Goal: Transaction & Acquisition: Book appointment/travel/reservation

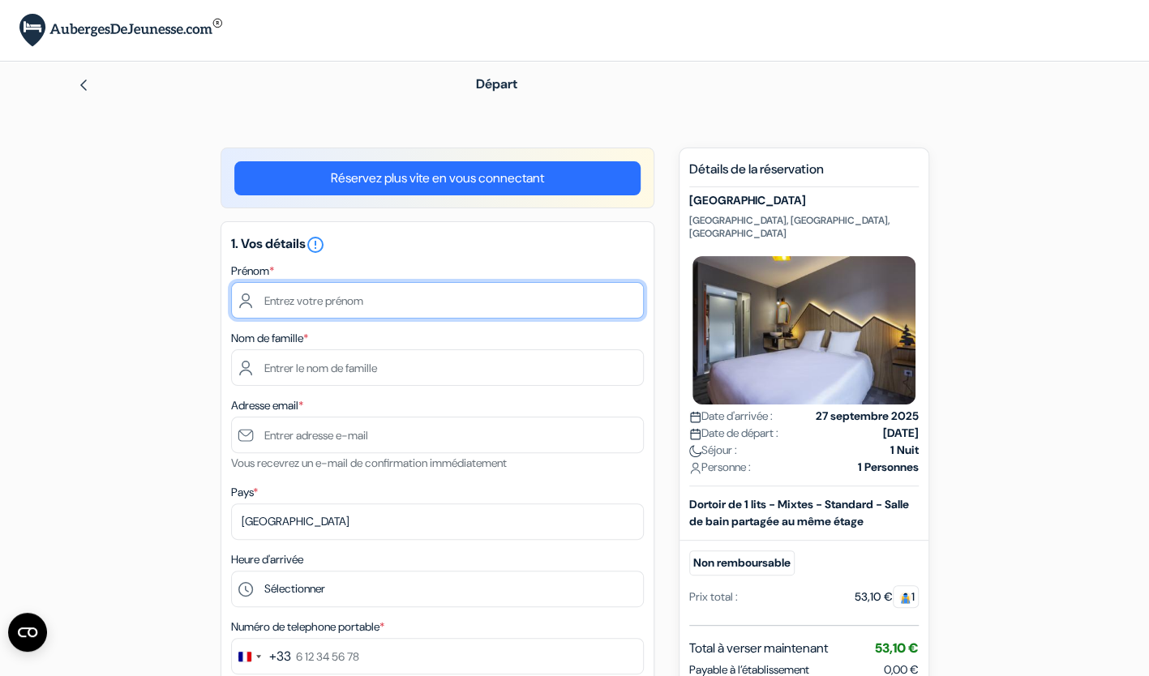
click at [371, 298] on input "text" at bounding box center [437, 300] width 413 height 36
type input "Mélodie"
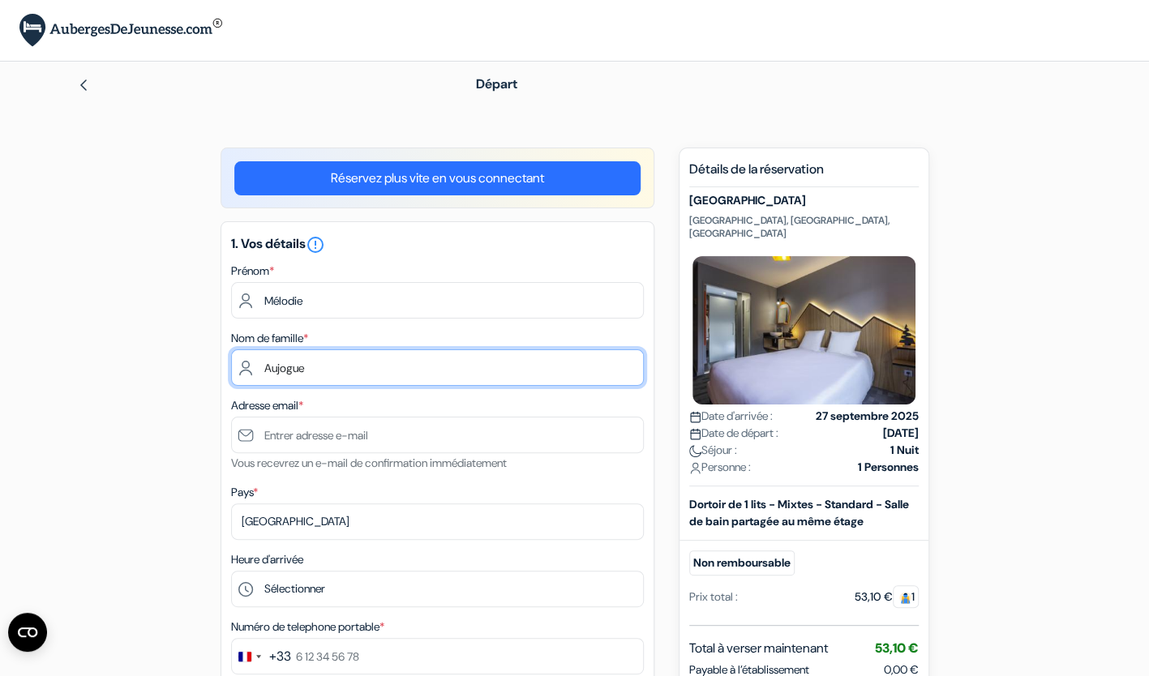
type input "Aujogue"
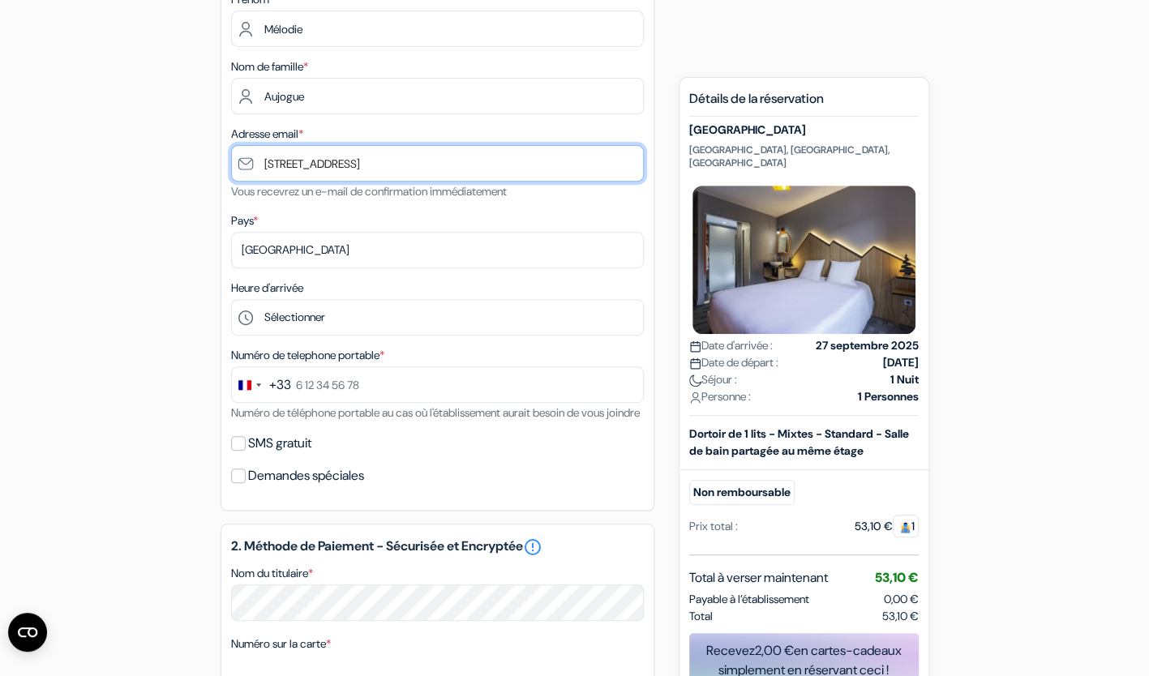
scroll to position [272, 0]
type input "[STREET_ADDRESS]"
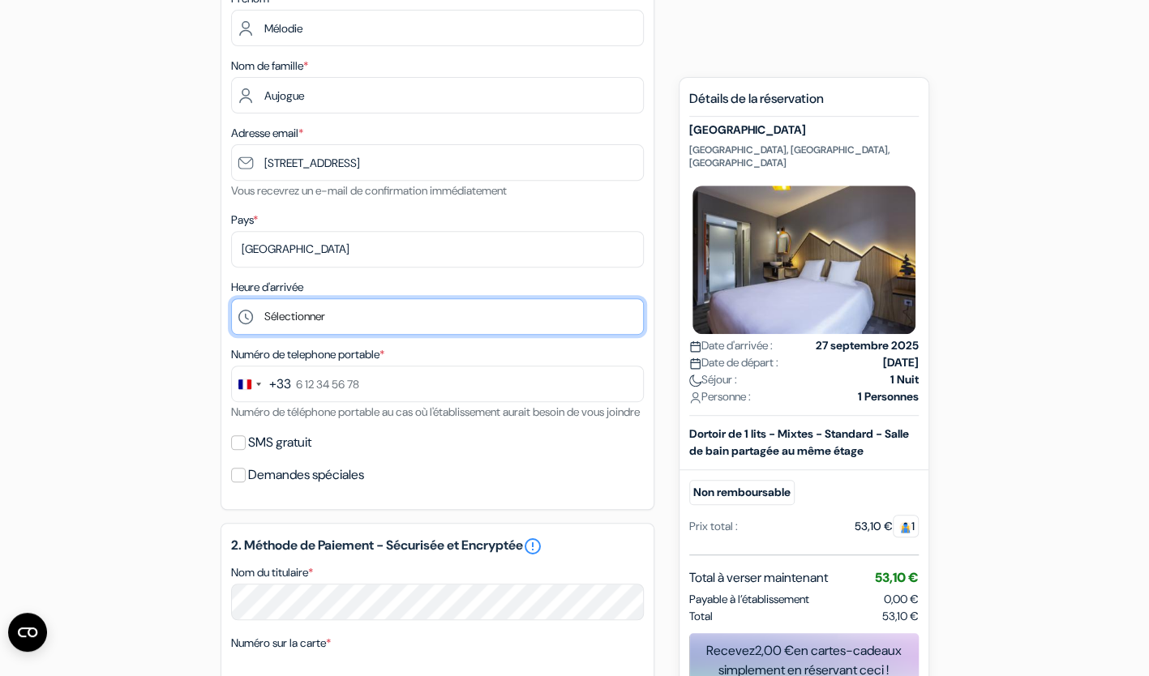
click at [358, 319] on select "Sélectionner 1:00 2:00 3:00 4:00 5:00 6:00 7:00 8:00 9:00 10:00 11:00 12:00 13:…" at bounding box center [437, 316] width 413 height 36
select select "15"
click at [231, 300] on select "Sélectionner 1:00 2:00 3:00 4:00 5:00 6:00 7:00 8:00 9:00 10:00 11:00 12:00 13:…" at bounding box center [437, 316] width 413 height 36
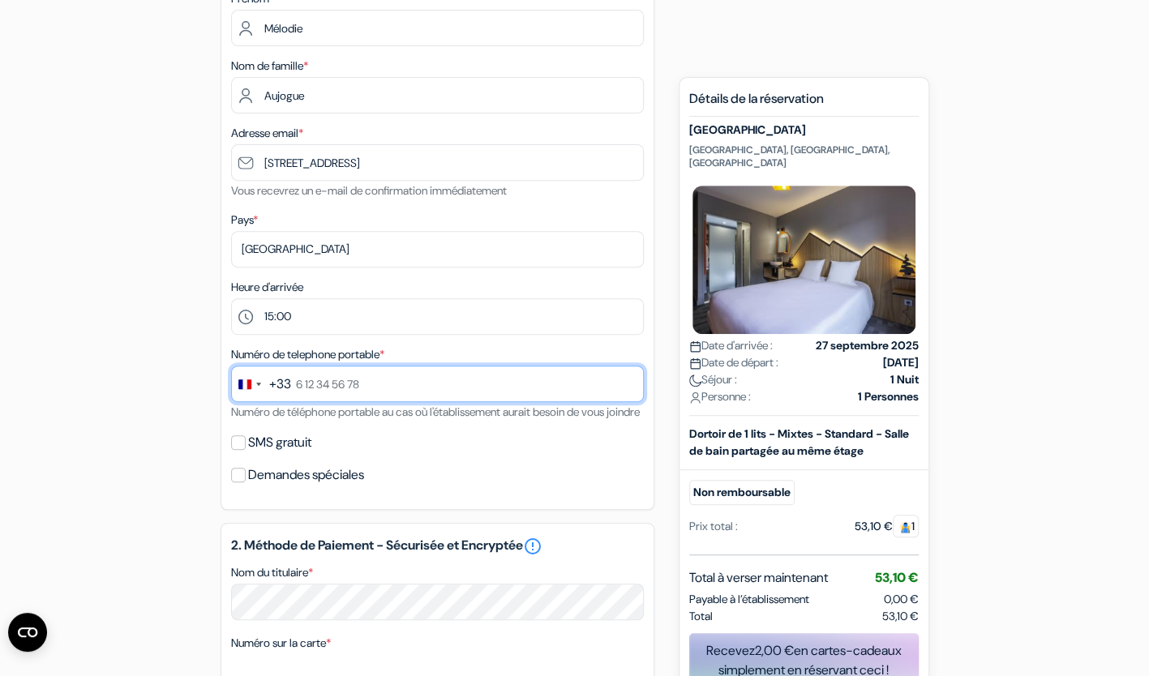
click at [342, 392] on input "text" at bounding box center [437, 384] width 413 height 36
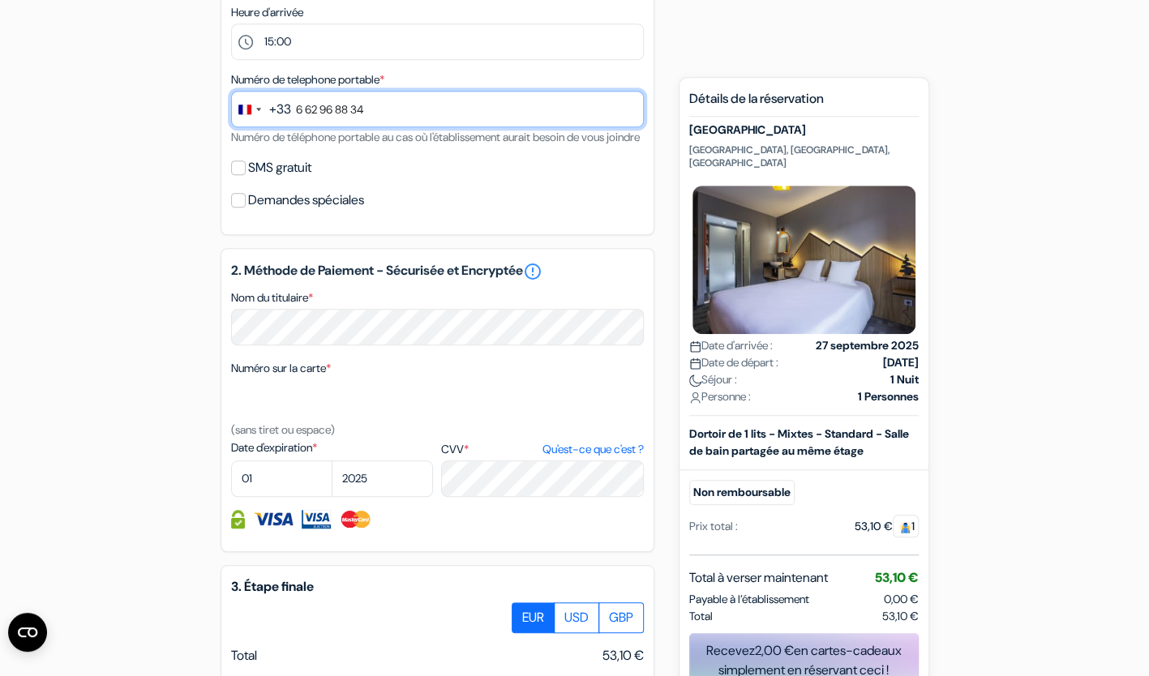
scroll to position [593, 0]
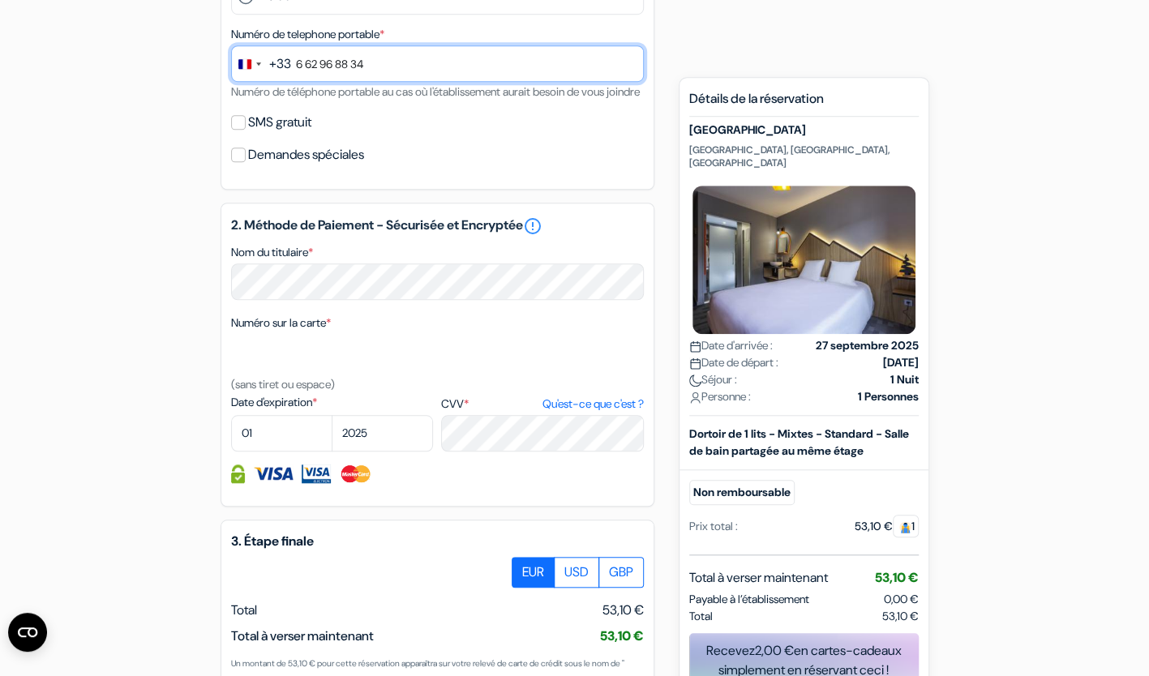
type input "6 62 96 88 34"
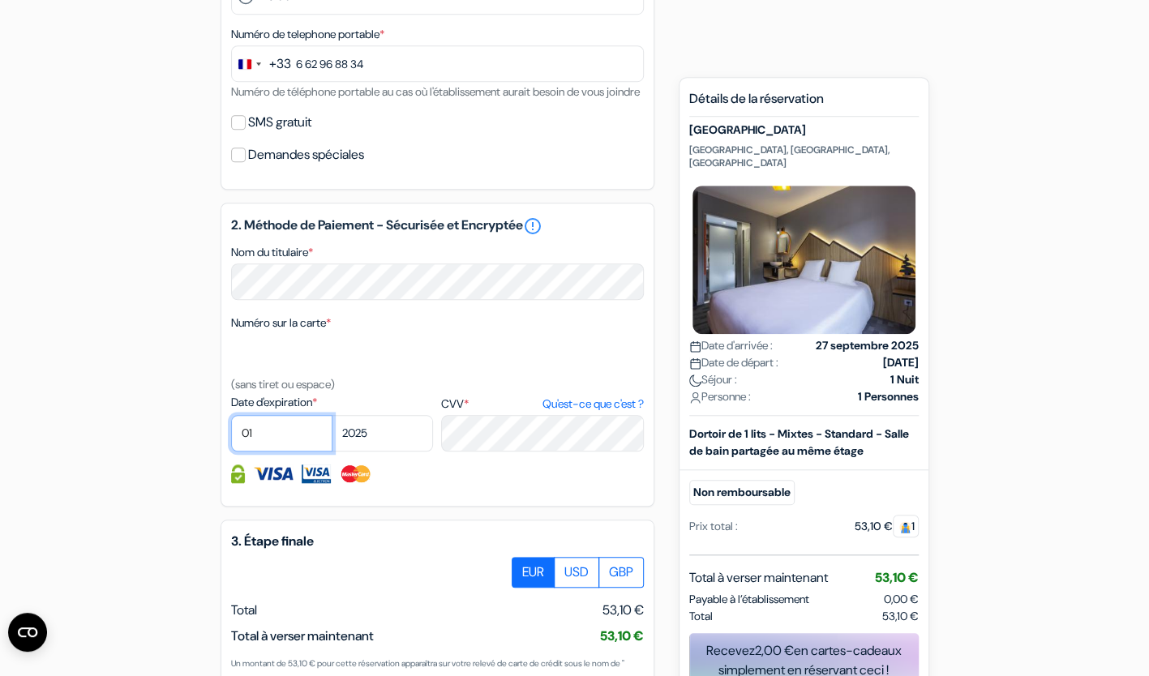
click at [292, 444] on select "01 02 03 04 05 06 07 08 09 10 11 12" at bounding box center [281, 433] width 101 height 36
select select "02"
click at [231, 438] on select "01 02 03 04 05 06 07 08 09 10 11 12" at bounding box center [281, 433] width 101 height 36
click at [390, 452] on select "2025 2026 2027 2028 2029 2030 2031 2032 2033 2034 2035 2036 2037 2038 2039 2040…" at bounding box center [382, 433] width 101 height 36
select select "2027"
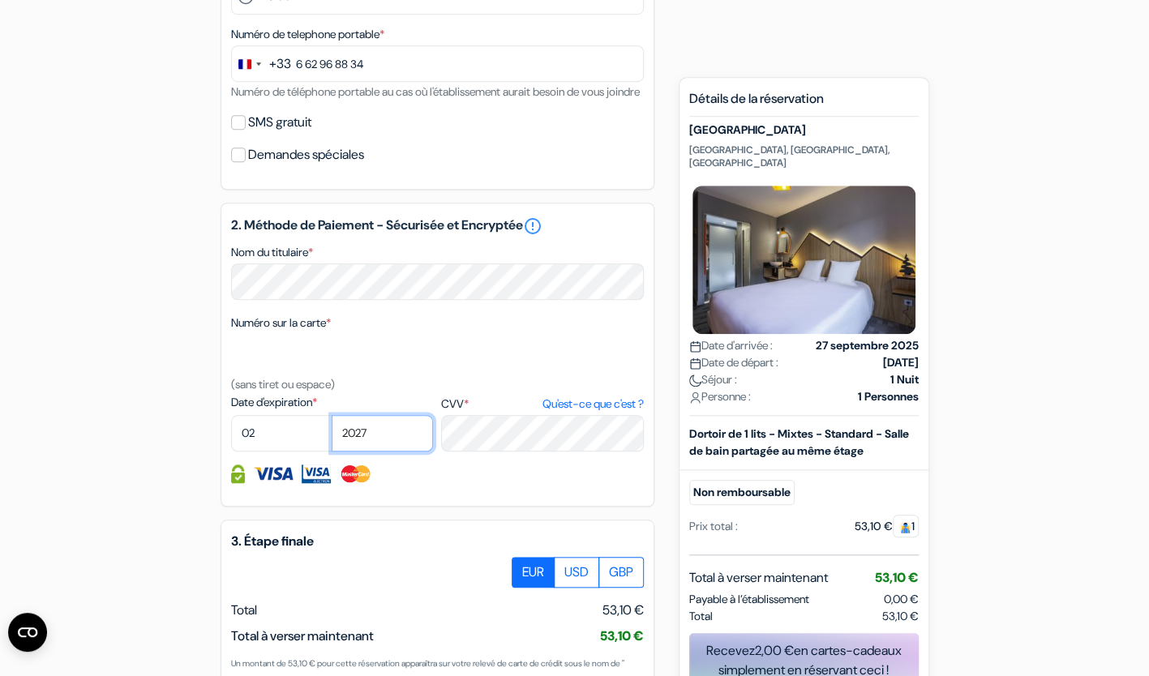
click at [332, 438] on select "2025 2026 2027 2028 2029 2030 2031 2032 2033 2034 2035 2036 2037 2038 2039 2040…" at bounding box center [382, 433] width 101 height 36
click at [125, 522] on div "add_box Hotel Base Camp Lodge Quartier des Alpins, Bourg-Saint-Maurice, France …" at bounding box center [575, 218] width 1070 height 1327
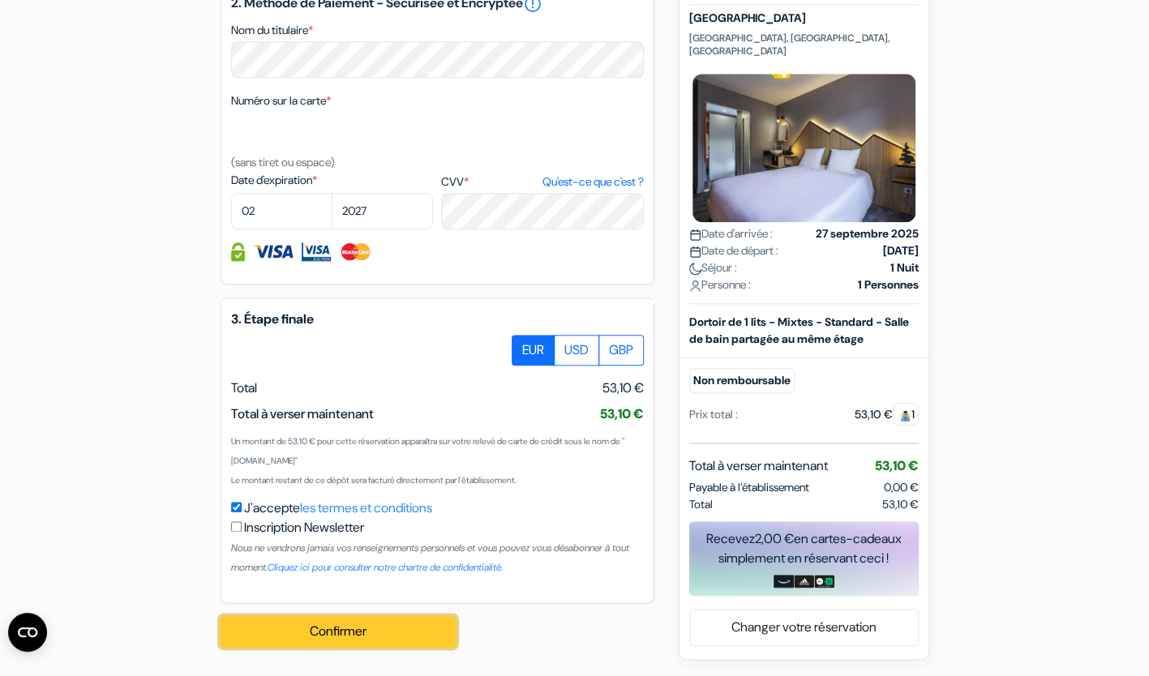
click at [366, 627] on button "Confirmer Loading..." at bounding box center [338, 631] width 235 height 31
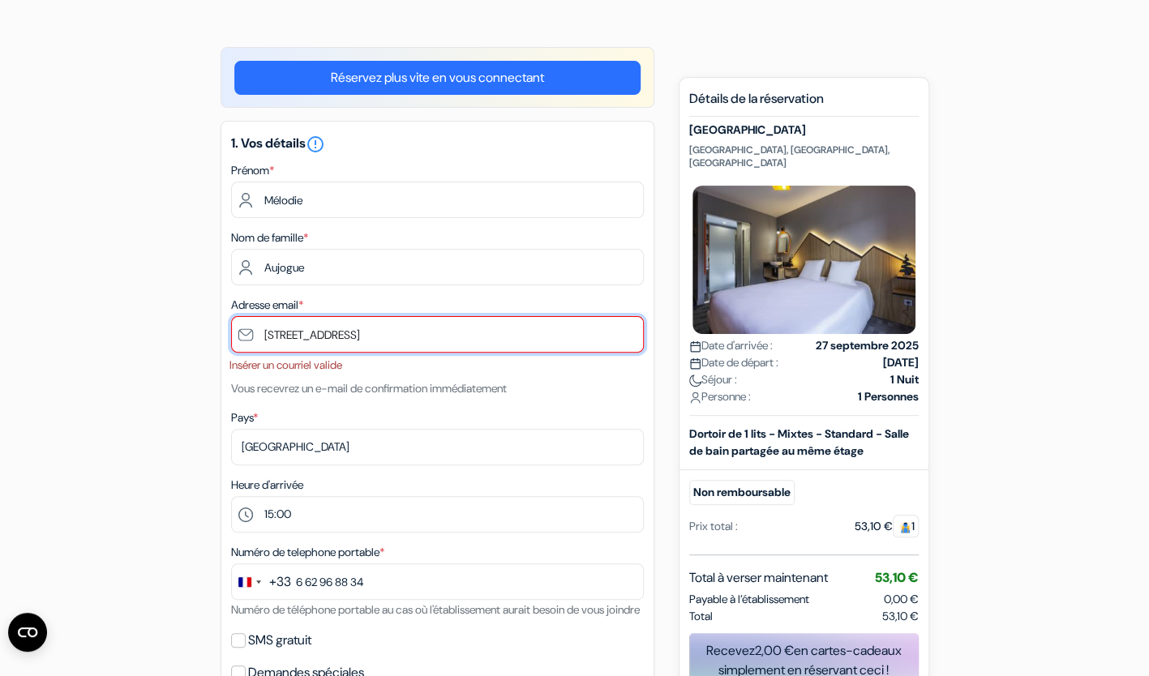
scroll to position [97, 0]
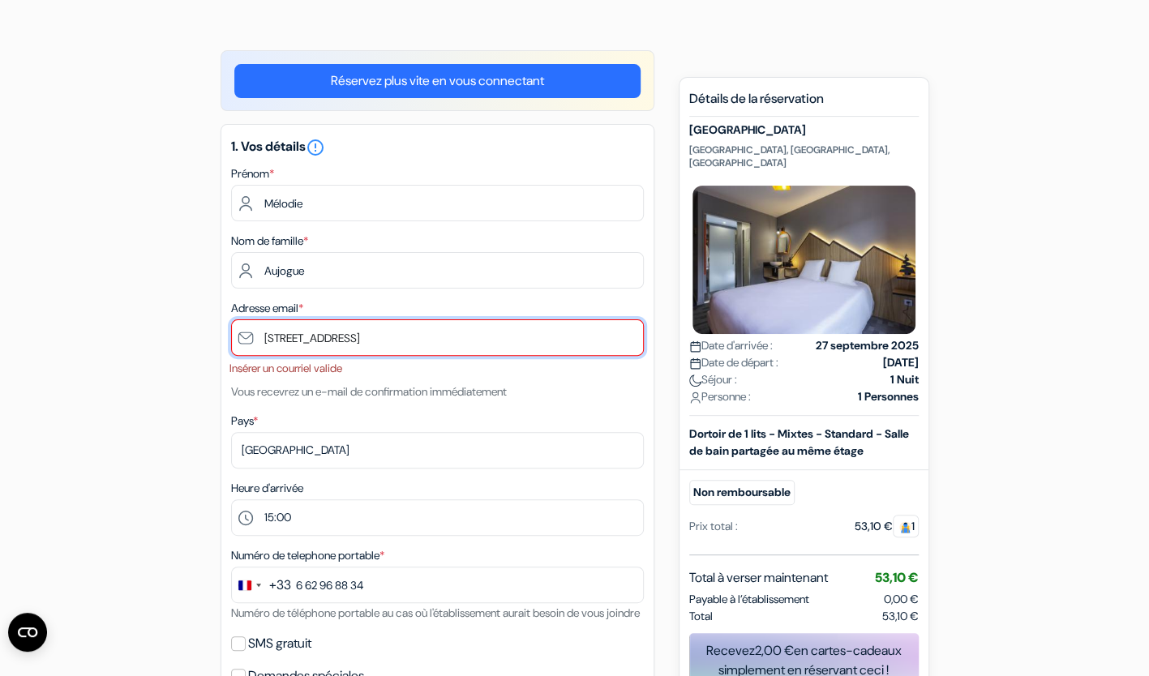
drag, startPoint x: 370, startPoint y: 344, endPoint x: 227, endPoint y: 346, distance: 142.7
click at [227, 346] on div "1. Vos détails error_outline Prénom * Mélodie Nom de famille * Aujogue Adresse …" at bounding box center [438, 417] width 434 height 587
type input "M"
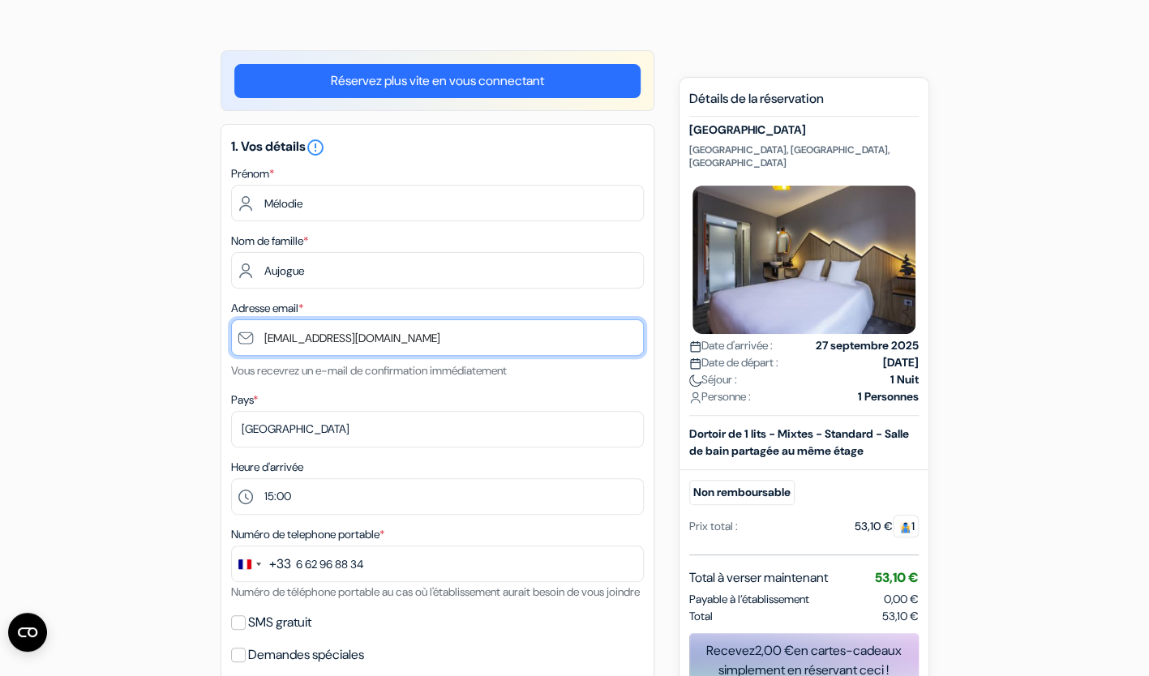
type input "[EMAIL_ADDRESS][DOMAIN_NAME]"
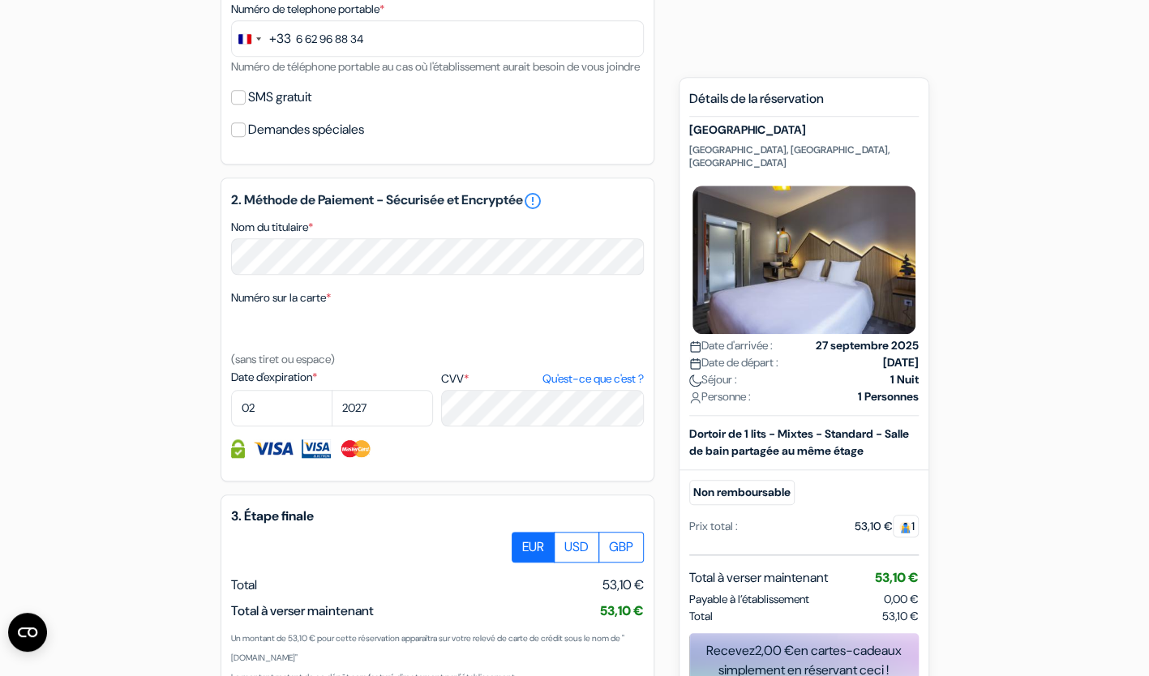
scroll to position [841, 0]
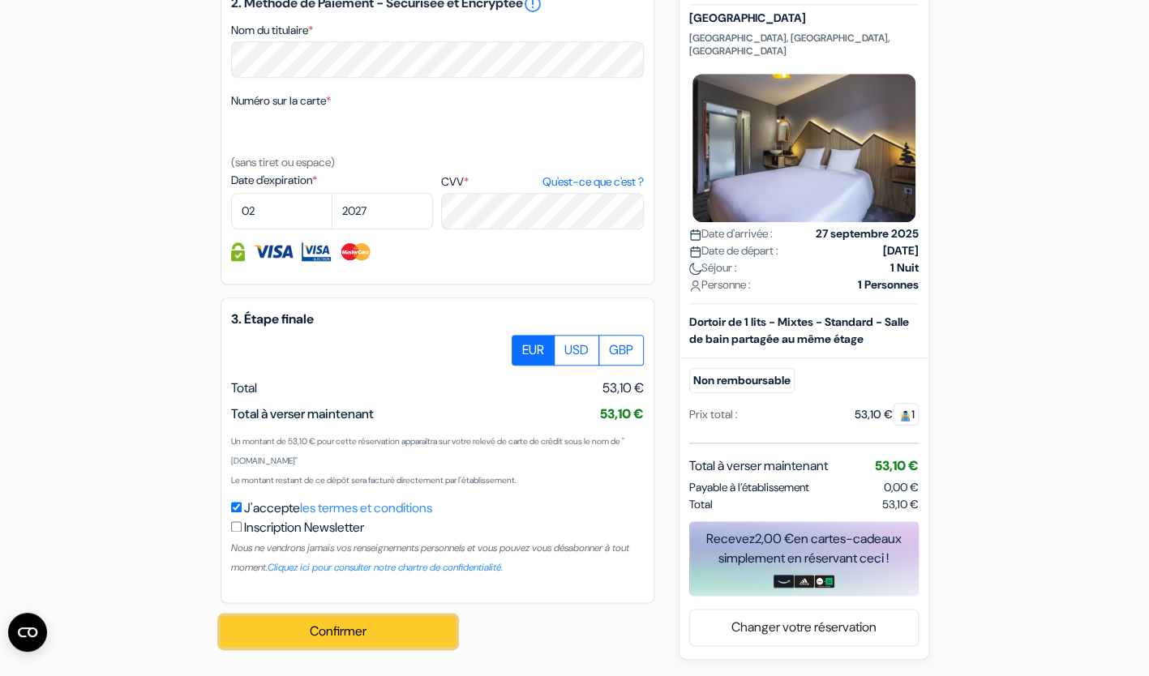
click at [342, 640] on button "Confirmer Loading..." at bounding box center [338, 631] width 235 height 31
